Goal: Find contact information: Find contact information

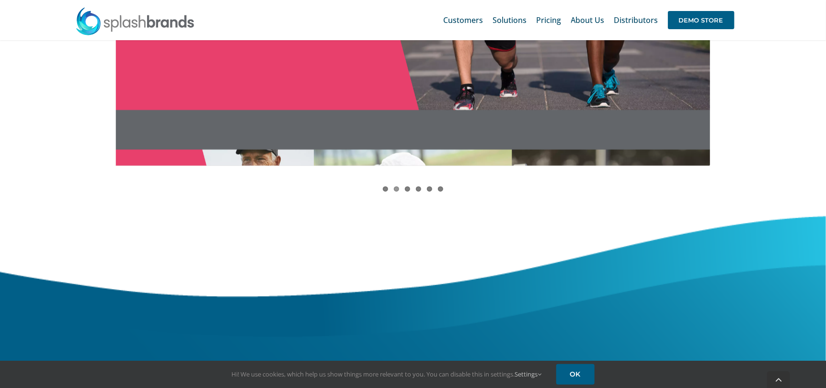
scroll to position [1245, 0]
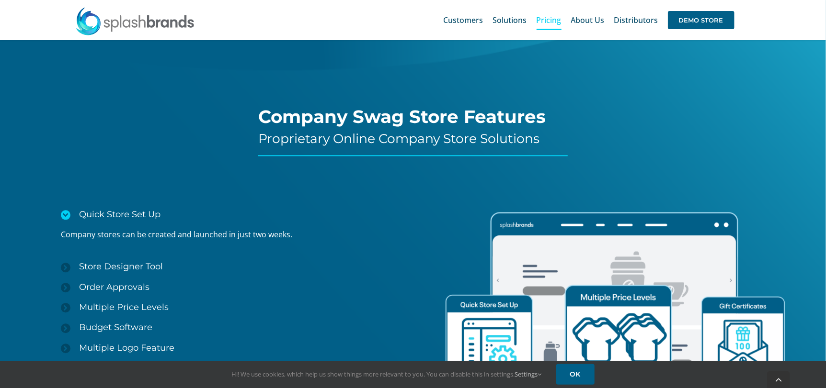
click at [554, 20] on span "Pricing" at bounding box center [548, 20] width 25 height 8
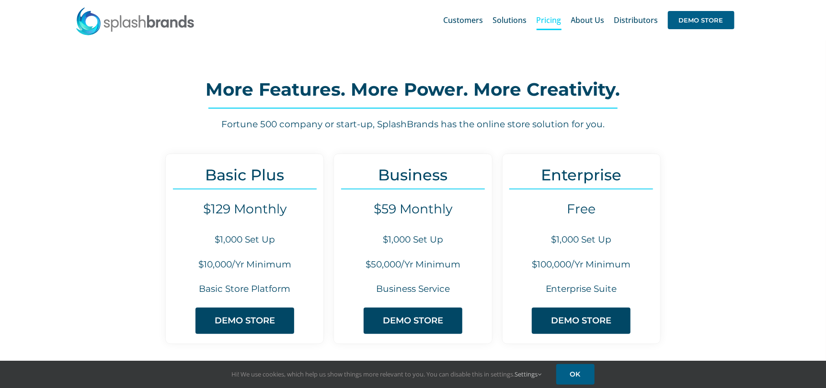
click at [635, 21] on span "Distributors" at bounding box center [636, 20] width 44 height 8
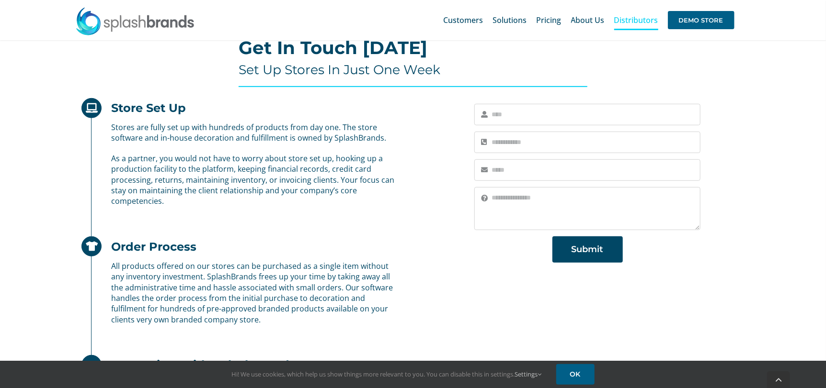
scroll to position [601, 0]
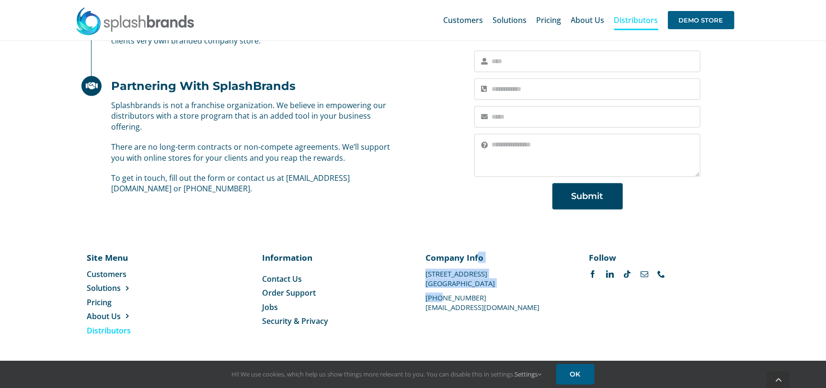
drag, startPoint x: 477, startPoint y: 295, endPoint x: 441, endPoint y: 296, distance: 36.0
click at [441, 296] on div "Company Info 1100 Valwood Parkway #114 Carrollton, TX 75006 469-501-2888 suppor…" at bounding box center [494, 281] width 138 height 58
click at [475, 297] on div "Company Info 1100 Valwood Parkway #114 Carrollton, TX 75006 469-501-2888 suppor…" at bounding box center [494, 281] width 138 height 58
drag, startPoint x: 473, startPoint y: 297, endPoint x: 429, endPoint y: 303, distance: 44.9
click at [429, 303] on div "Company Info 1100 Valwood Parkway #114 Carrollton, TX 75006 469-501-2888 suppor…" at bounding box center [494, 281] width 138 height 58
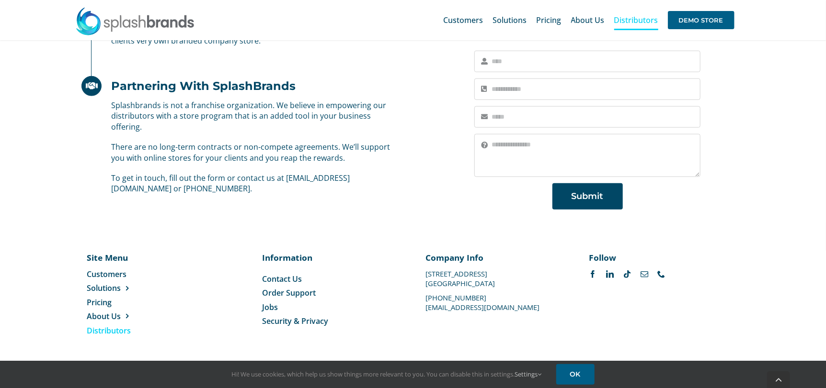
click at [405, 296] on div "Information Toggle Navigation Contact Us Order Support Jobs Security & Privacy" at bounding box center [331, 289] width 163 height 75
drag, startPoint x: 469, startPoint y: 297, endPoint x: 426, endPoint y: 296, distance: 42.6
click at [426, 298] on p "[PHONE_NUMBER]" at bounding box center [494, 298] width 138 height 0
copy p "[PHONE_NUMBER]"
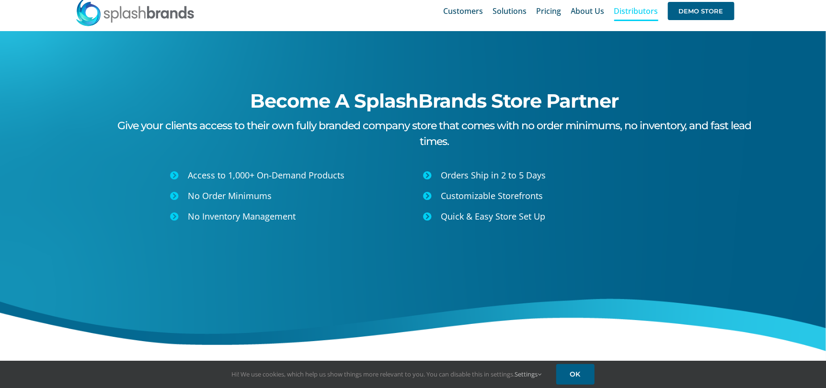
scroll to position [0, 0]
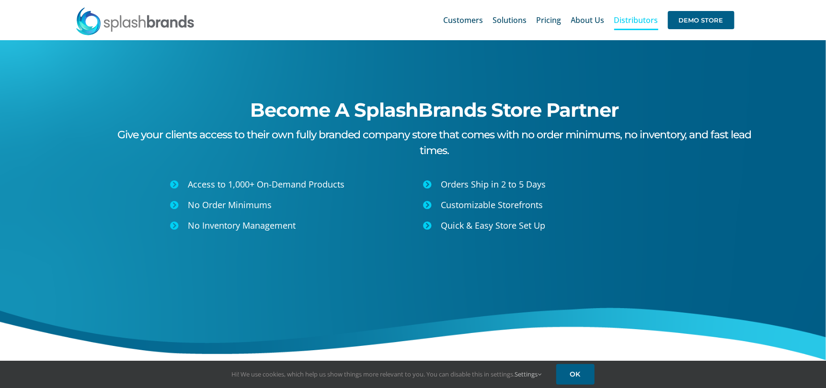
click at [149, 24] on img at bounding box center [135, 21] width 120 height 29
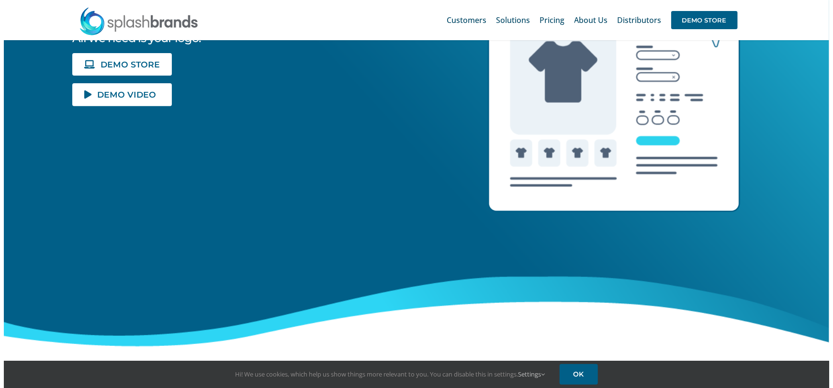
scroll to position [47, 0]
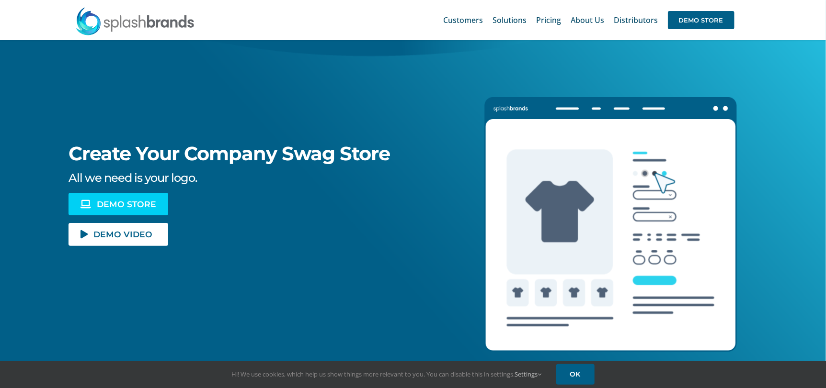
click at [124, 198] on link "DEMO STORE" at bounding box center [118, 204] width 100 height 23
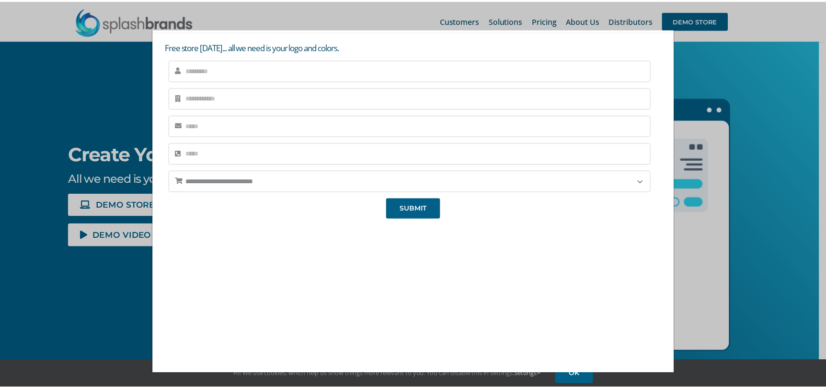
scroll to position [0, 0]
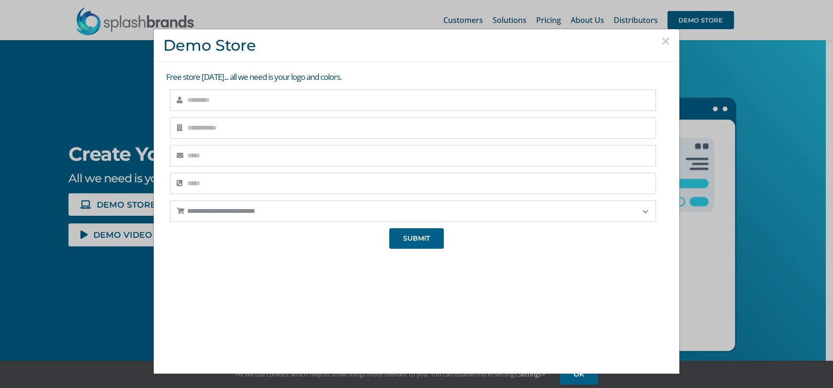
click at [661, 38] on button "×" at bounding box center [665, 41] width 9 height 14
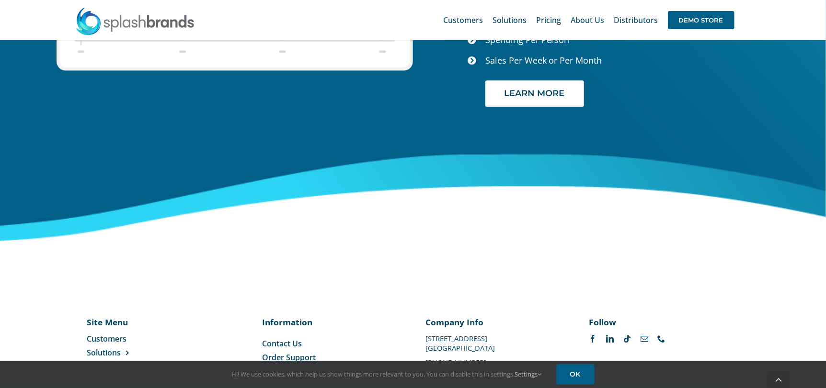
scroll to position [4034, 0]
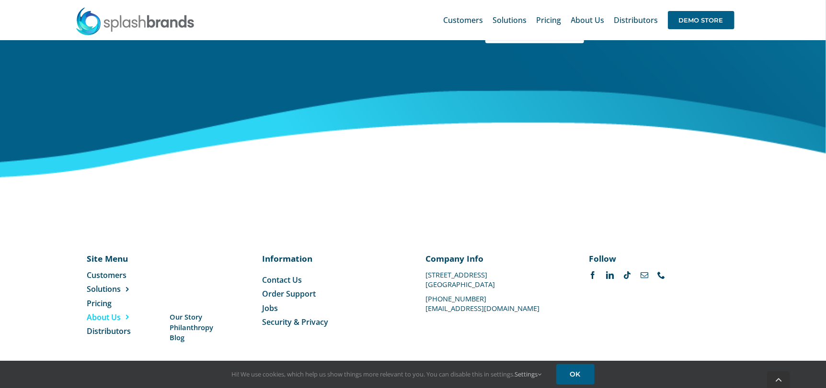
click at [115, 317] on span "About Us" at bounding box center [104, 317] width 34 height 11
click at [193, 323] on span "Philanthropy" at bounding box center [192, 328] width 44 height 10
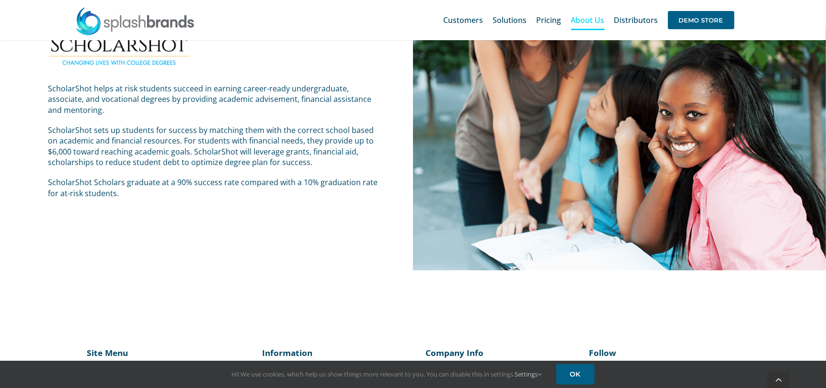
scroll to position [1712, 0]
